Goal: Transaction & Acquisition: Purchase product/service

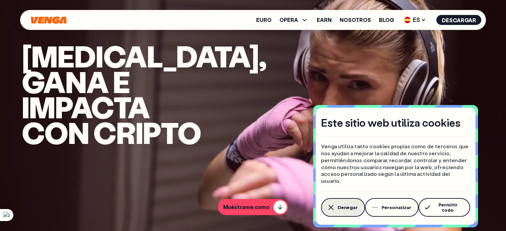
click at [342, 210] on span "Denegar" at bounding box center [348, 207] width 20 height 5
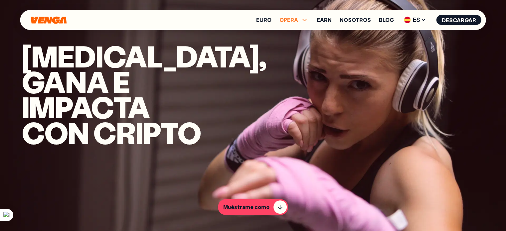
click at [298, 18] on span "OPERA" at bounding box center [289, 19] width 19 height 5
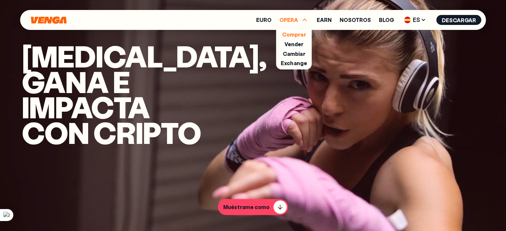
click at [301, 36] on link "Comprar" at bounding box center [294, 34] width 24 height 7
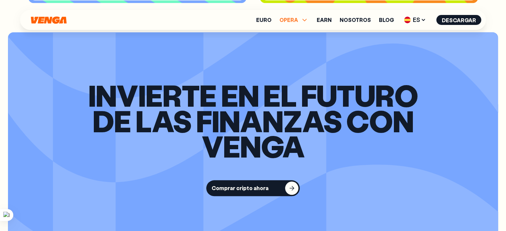
scroll to position [666, 0]
click at [304, 20] on icon at bounding box center [305, 20] width 8 height 8
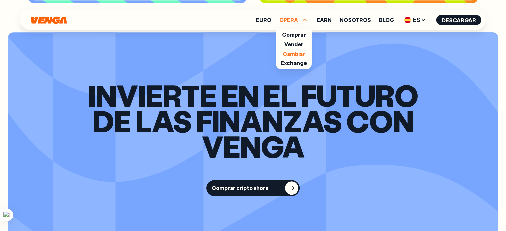
click at [292, 52] on link "Cambiar" at bounding box center [294, 53] width 23 height 7
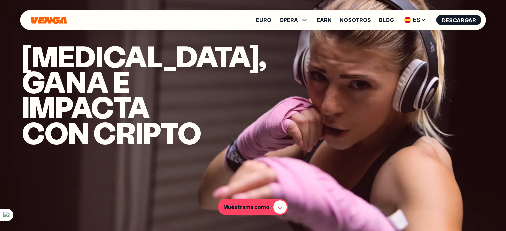
click at [280, 206] on div "button" at bounding box center [280, 207] width 13 height 13
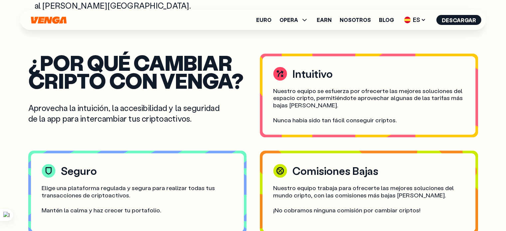
scroll to position [415, 0]
click at [293, 22] on span "OPERA" at bounding box center [289, 19] width 19 height 5
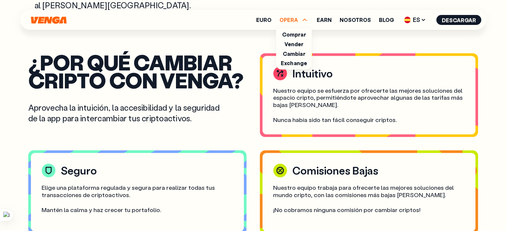
click at [299, 63] on link "Exchange" at bounding box center [294, 63] width 26 height 7
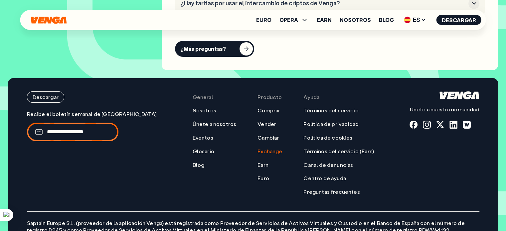
scroll to position [2463, 0]
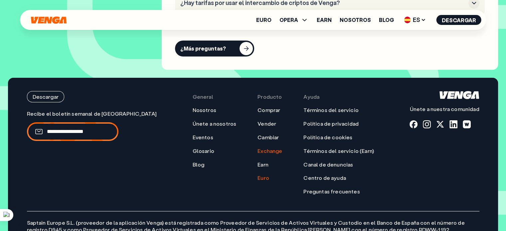
click at [258, 177] on link "Euro" at bounding box center [264, 178] width 12 height 7
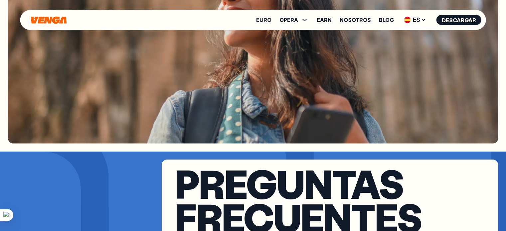
scroll to position [2330, 0]
